Goal: Transaction & Acquisition: Register for event/course

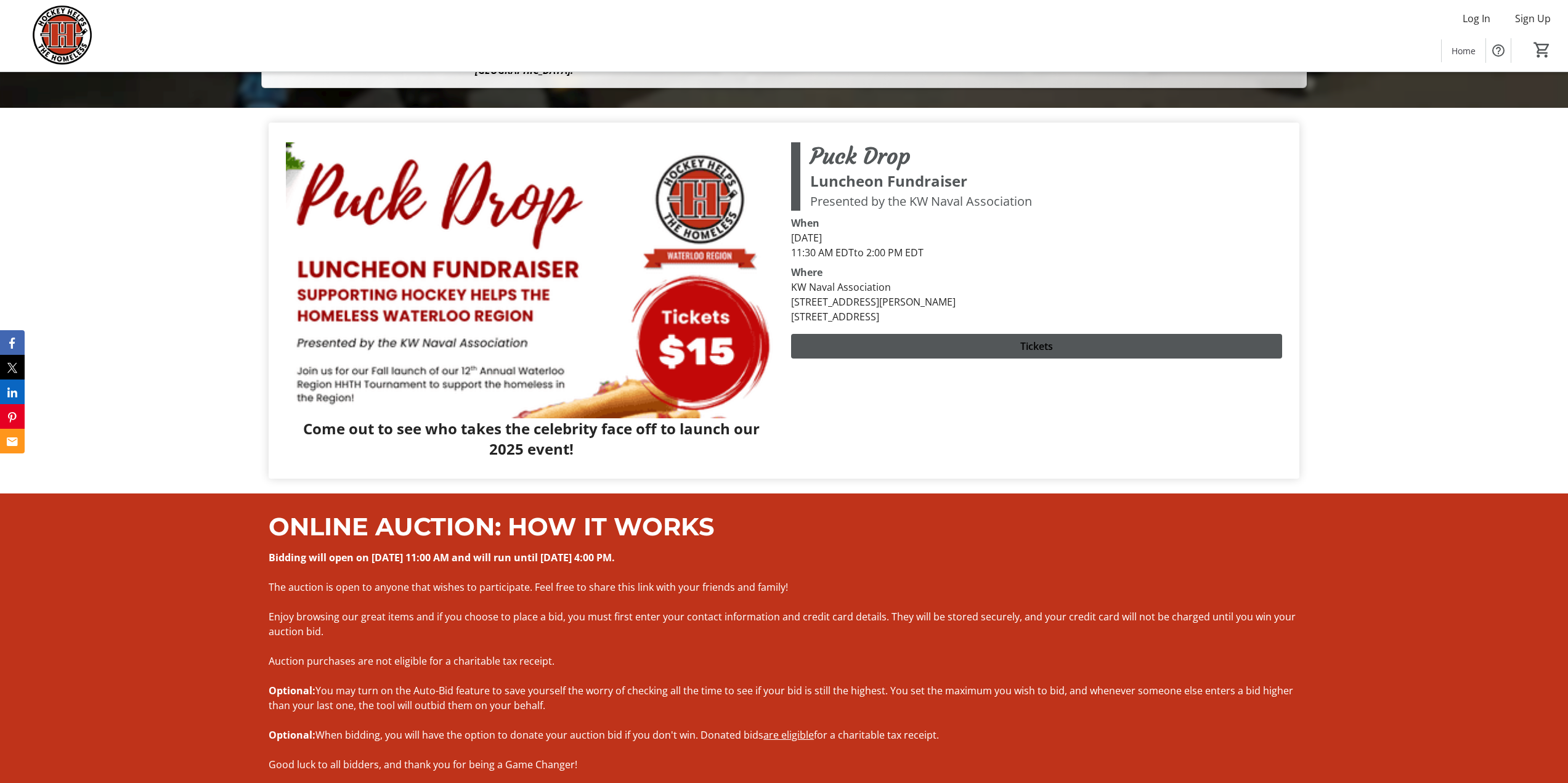
scroll to position [678, 0]
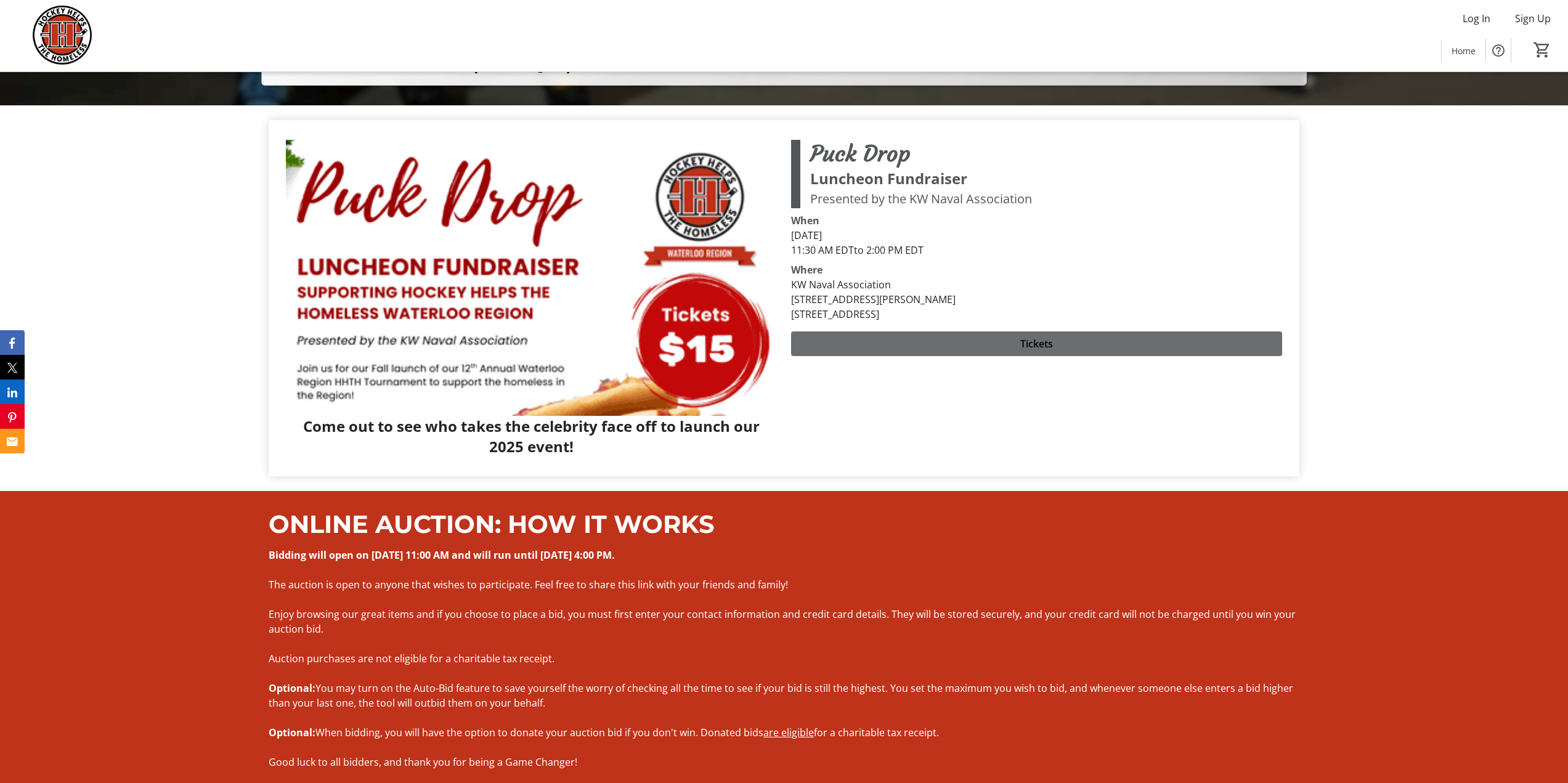
click at [966, 346] on span at bounding box center [1036, 343] width 491 height 30
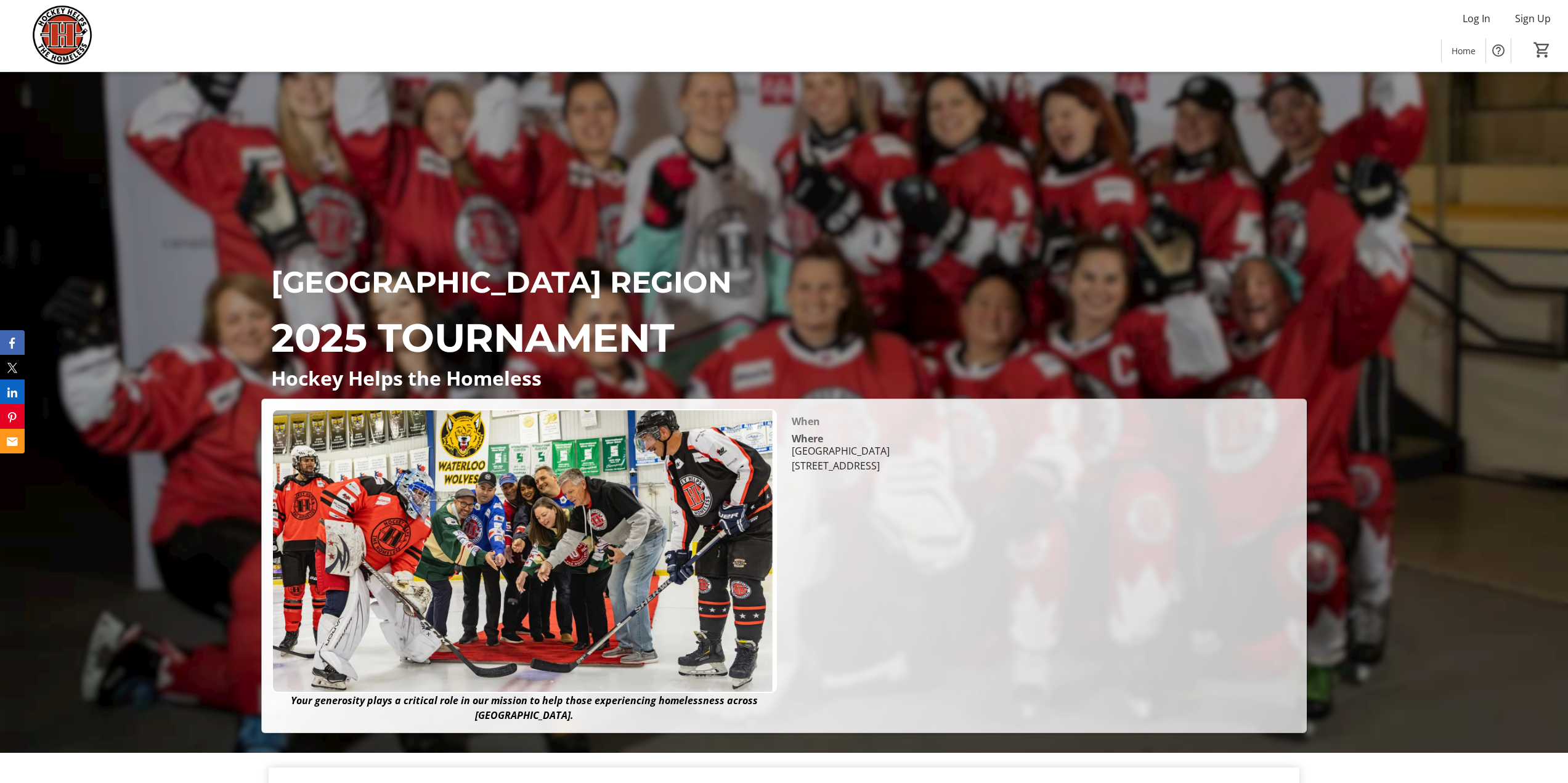
scroll to position [0, 0]
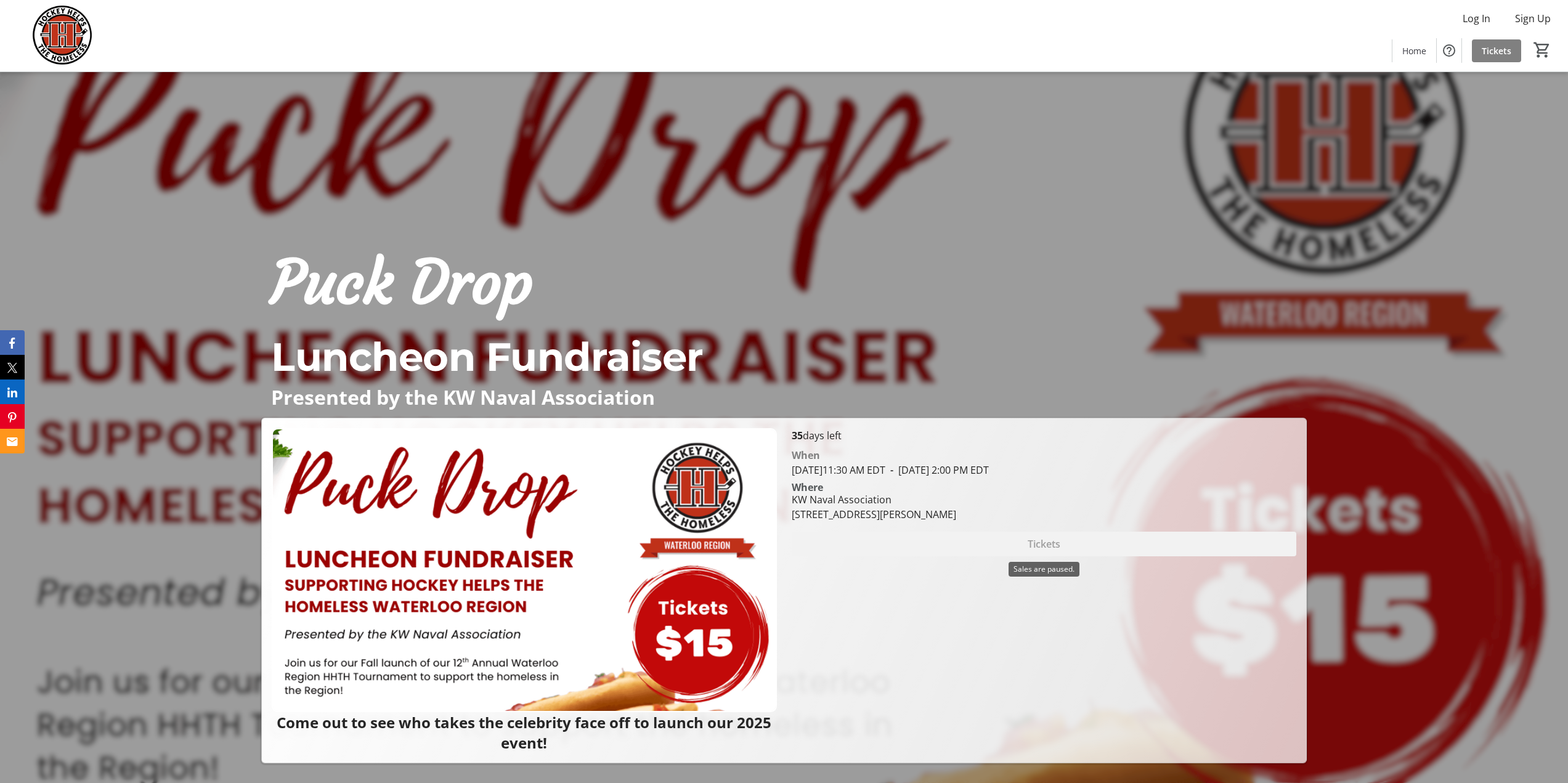
click at [996, 550] on div "Tickets" at bounding box center [1044, 543] width 505 height 25
click at [1058, 539] on div "Tickets" at bounding box center [1044, 543] width 505 height 25
